Goal: Information Seeking & Learning: Learn about a topic

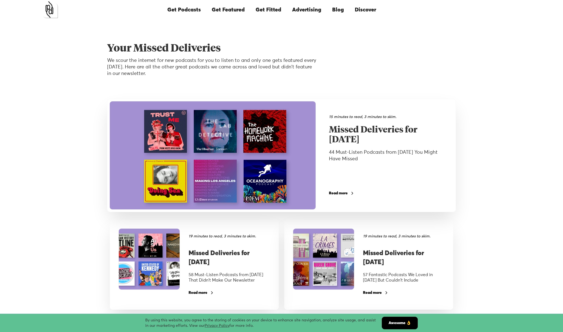
click at [339, 194] on div "Read more" at bounding box center [338, 193] width 19 height 4
click at [491, 66] on div "Your Missed Deliveries We scour the internet for new podcasts for you to listen…" at bounding box center [281, 227] width 563 height 415
